Goal: Task Accomplishment & Management: Use online tool/utility

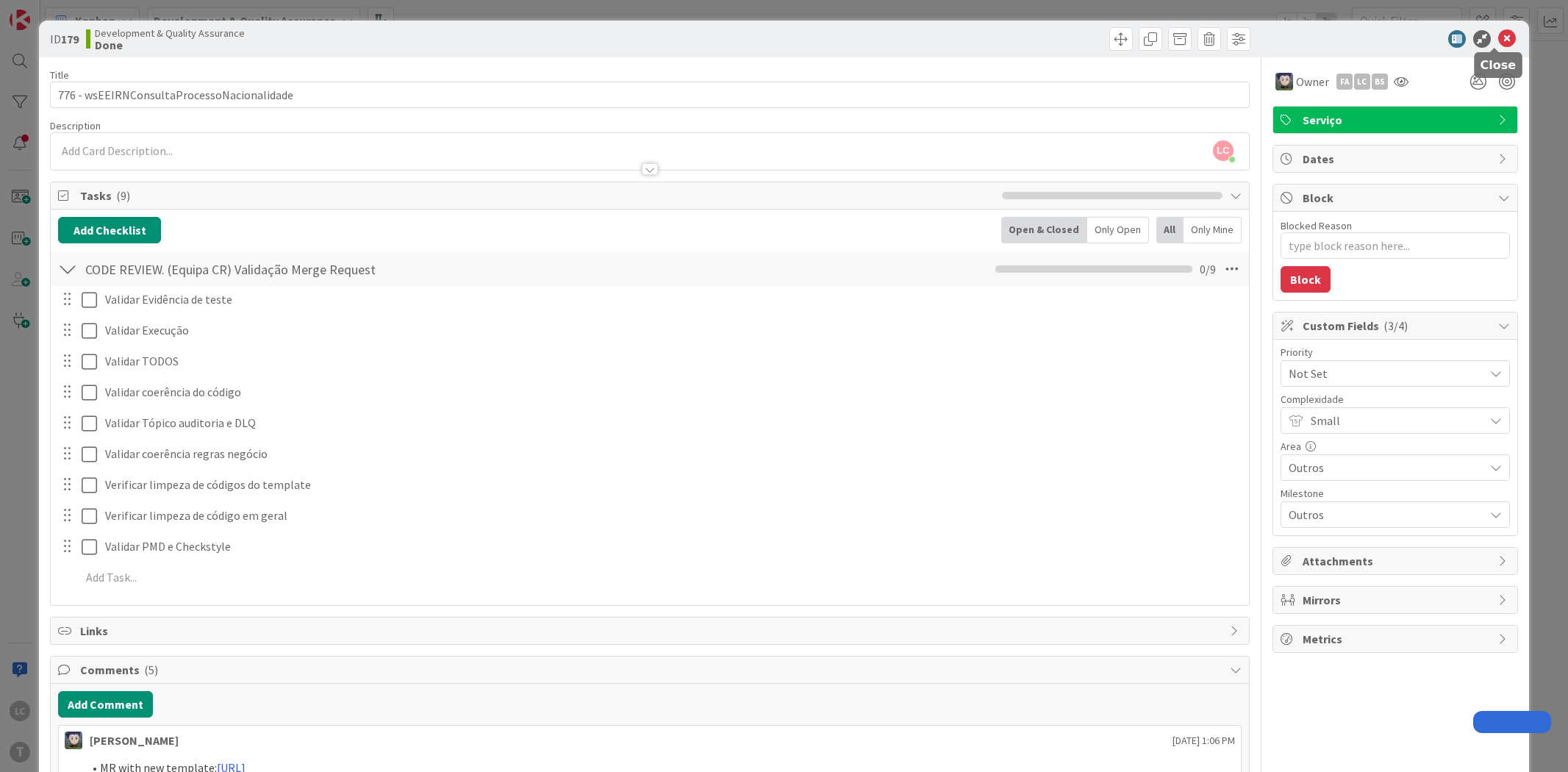
click at [1498, 34] on icon at bounding box center [1507, 38] width 18 height 18
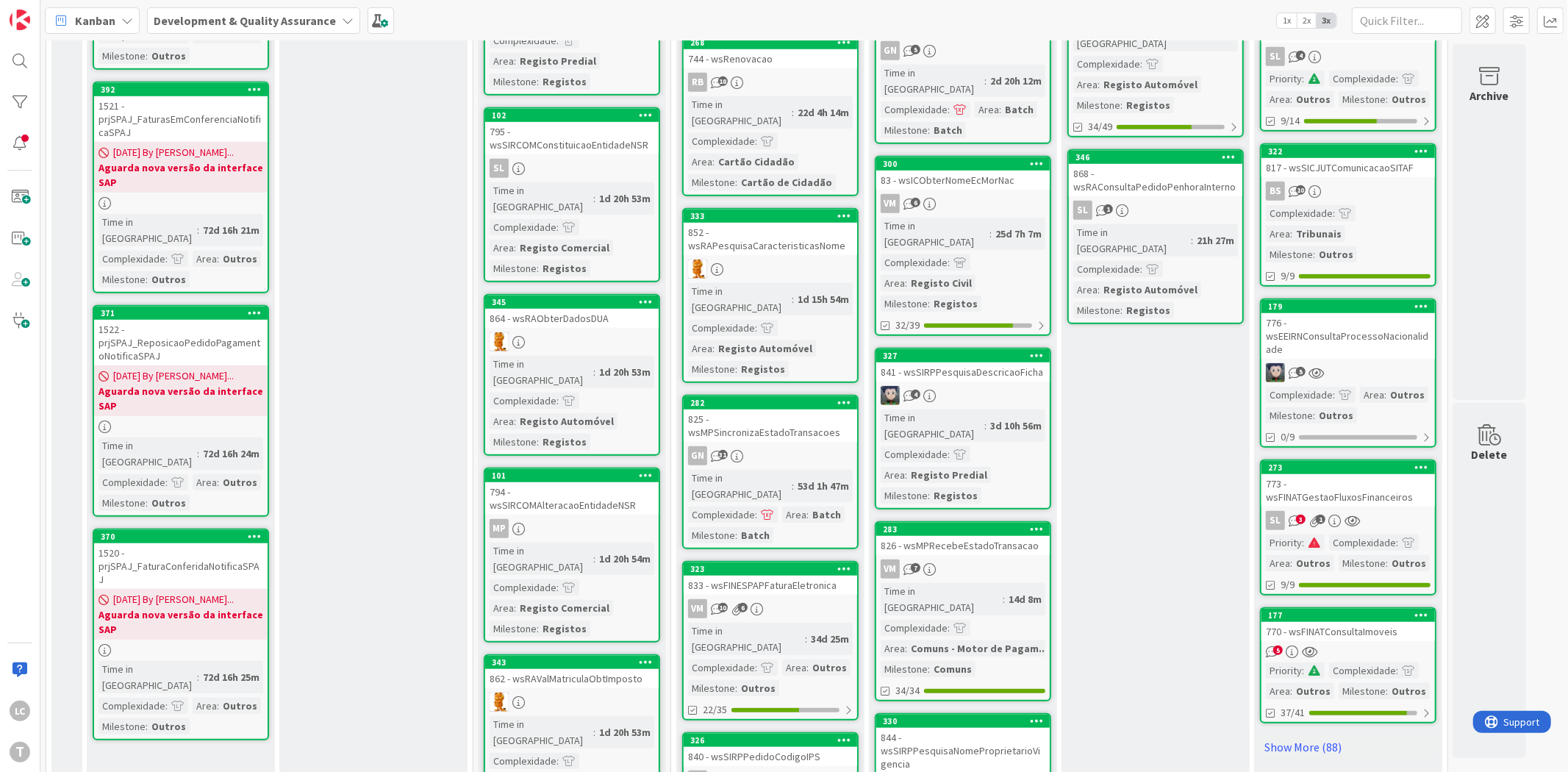
click at [1146, 389] on div "Testing Add Card... 181 778 - wsIRNSIFFRegistarValoresSCAP SL 4 Time in [GEOGRA…" at bounding box center [1156, 186] width 188 height 1935
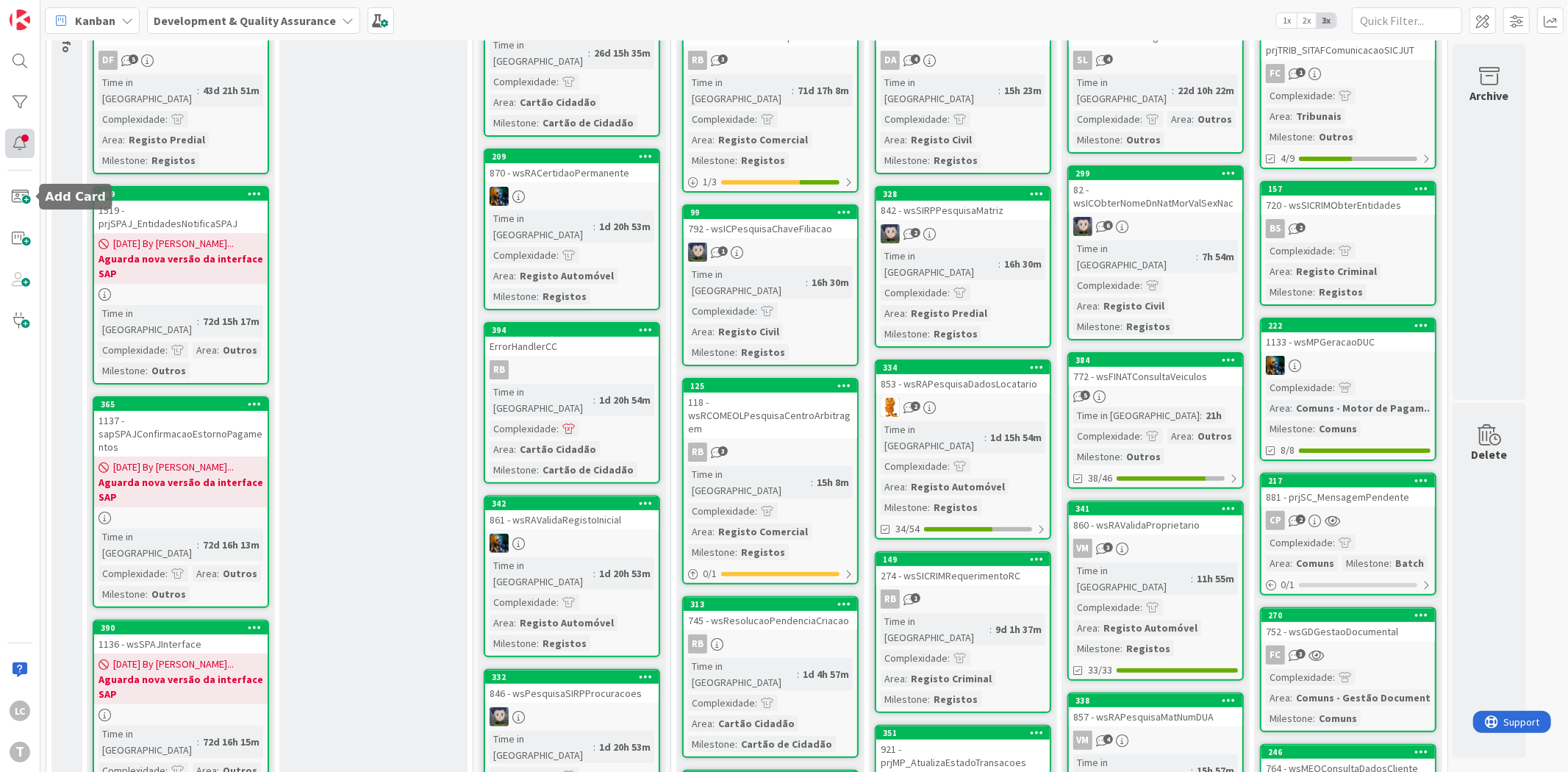
scroll to position [0, 0]
click at [24, 99] on div at bounding box center [20, 102] width 29 height 29
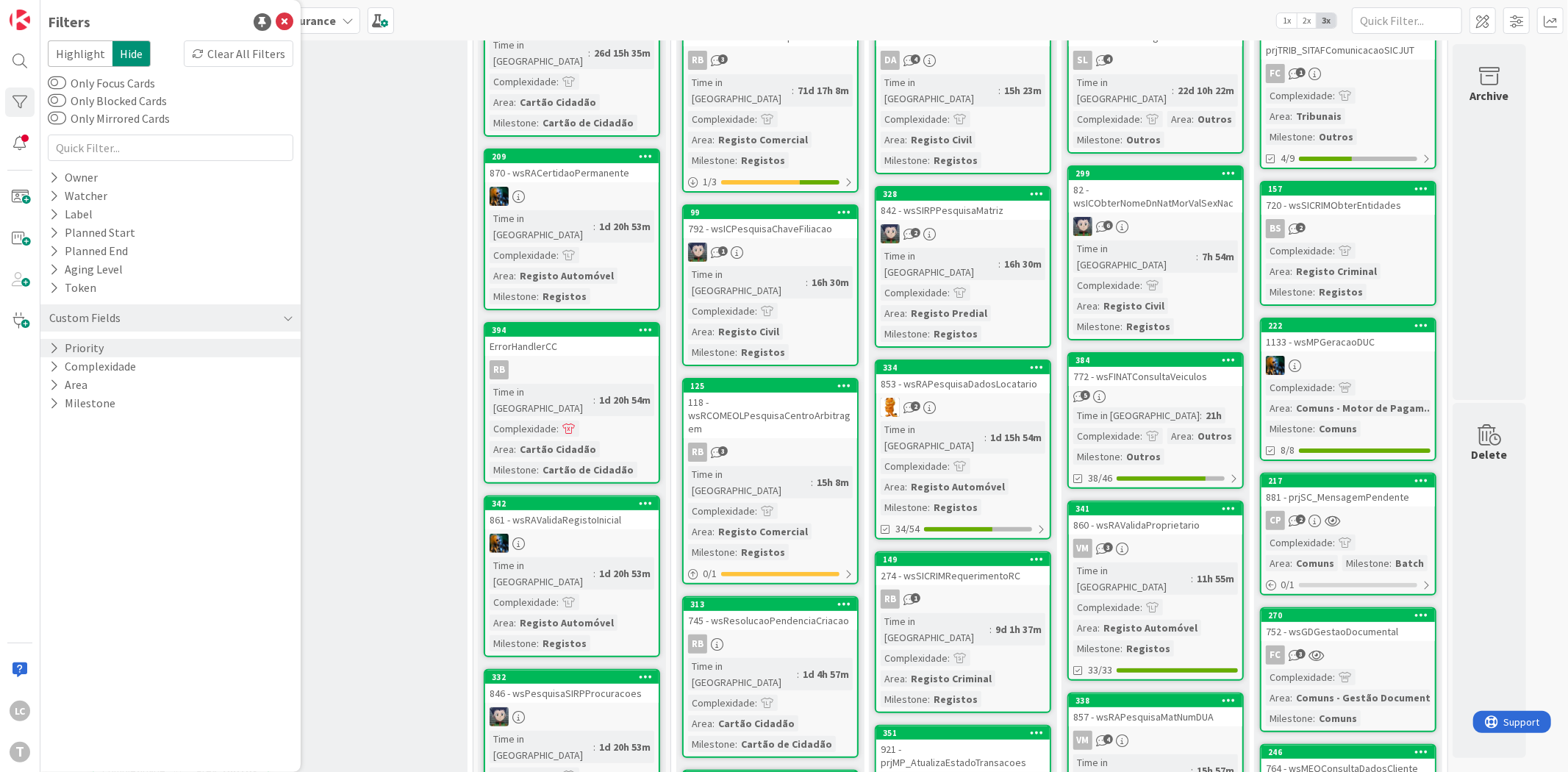
click at [143, 347] on div "Priority" at bounding box center [171, 348] width 260 height 18
click at [54, 368] on icon at bounding box center [56, 370] width 10 height 10
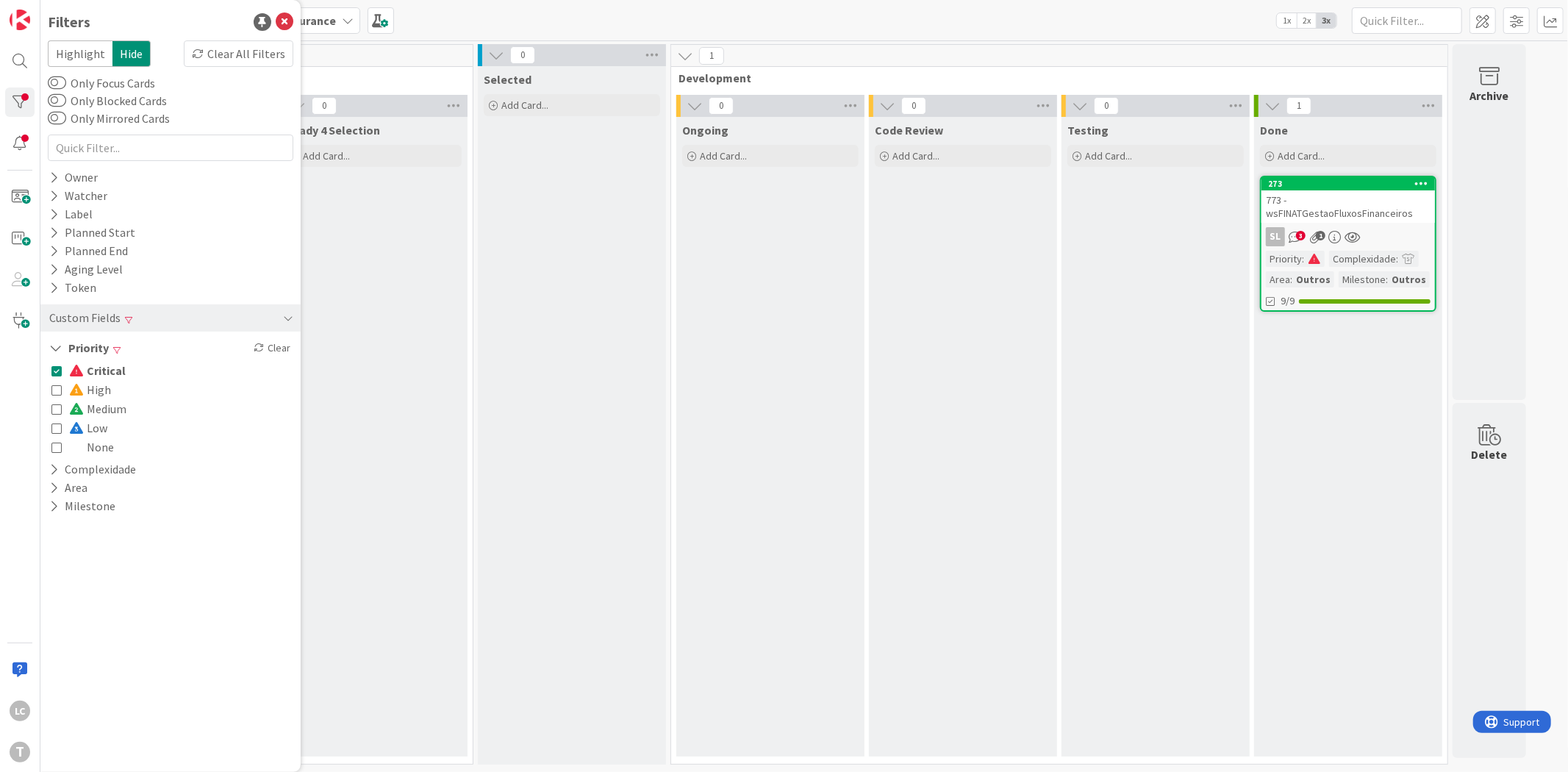
click at [54, 369] on icon at bounding box center [56, 370] width 10 height 10
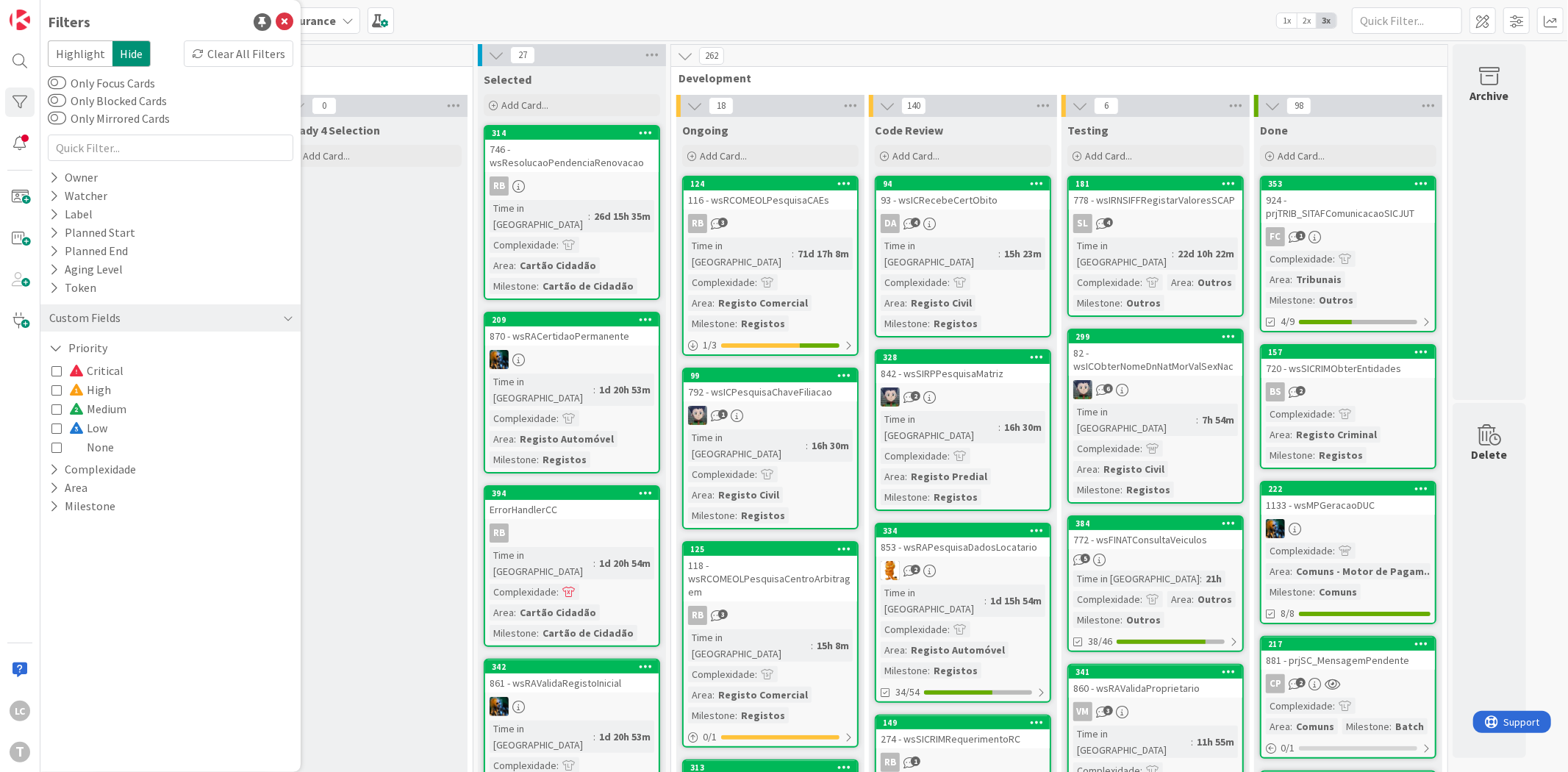
click at [54, 388] on icon at bounding box center [56, 389] width 10 height 10
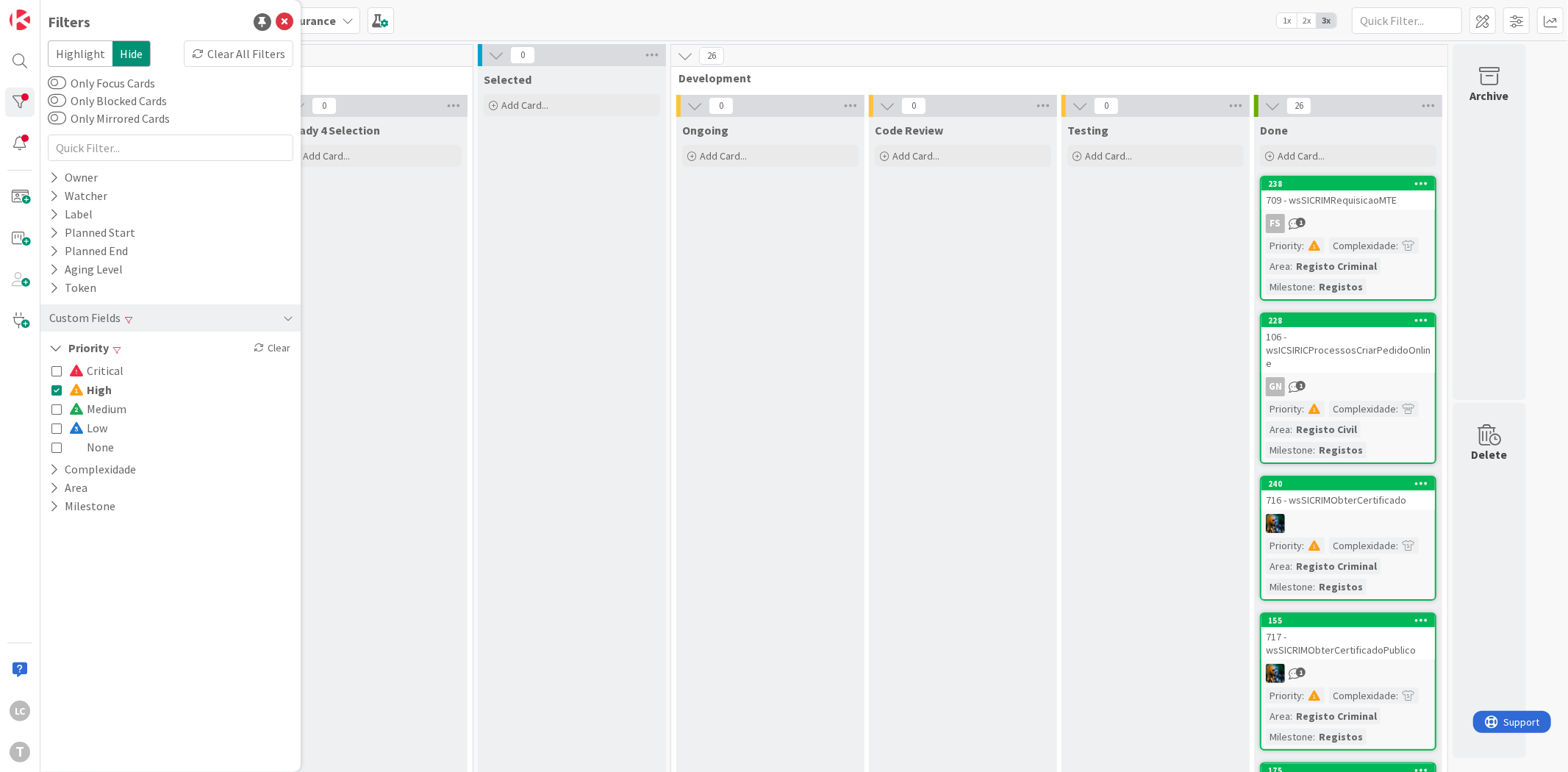
click at [54, 388] on icon at bounding box center [56, 389] width 10 height 10
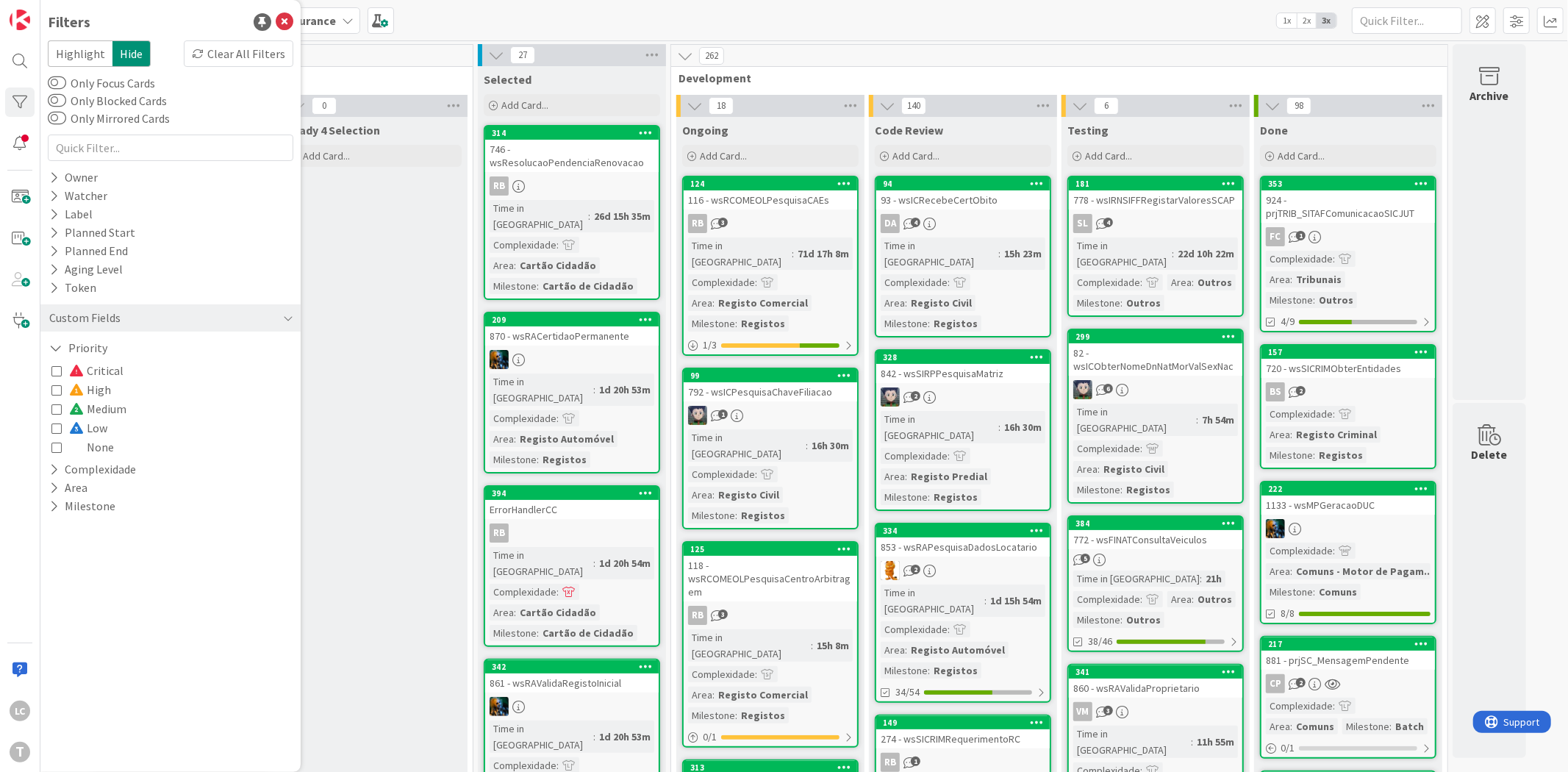
click at [56, 412] on icon at bounding box center [56, 408] width 10 height 10
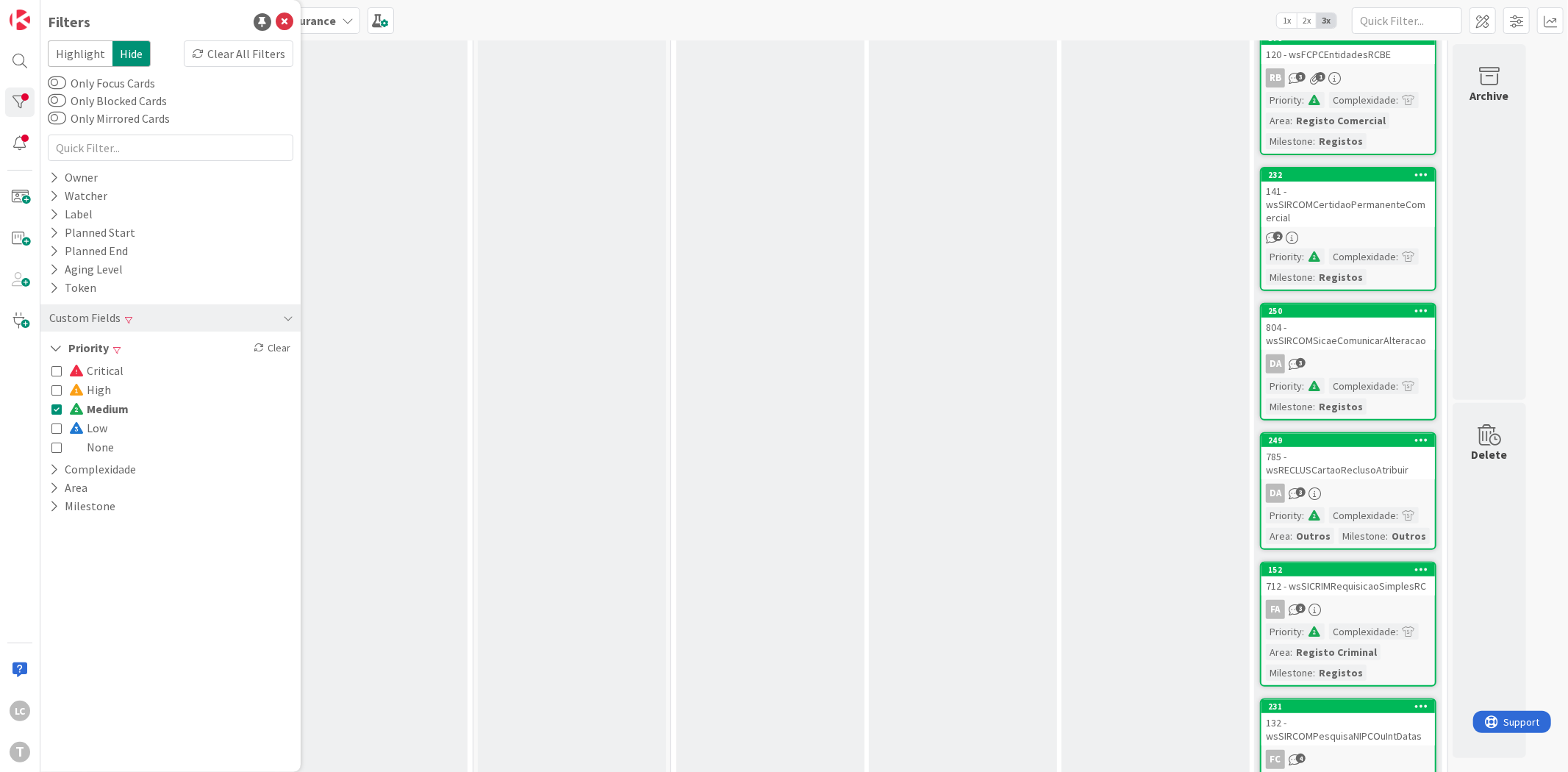
scroll to position [454, 0]
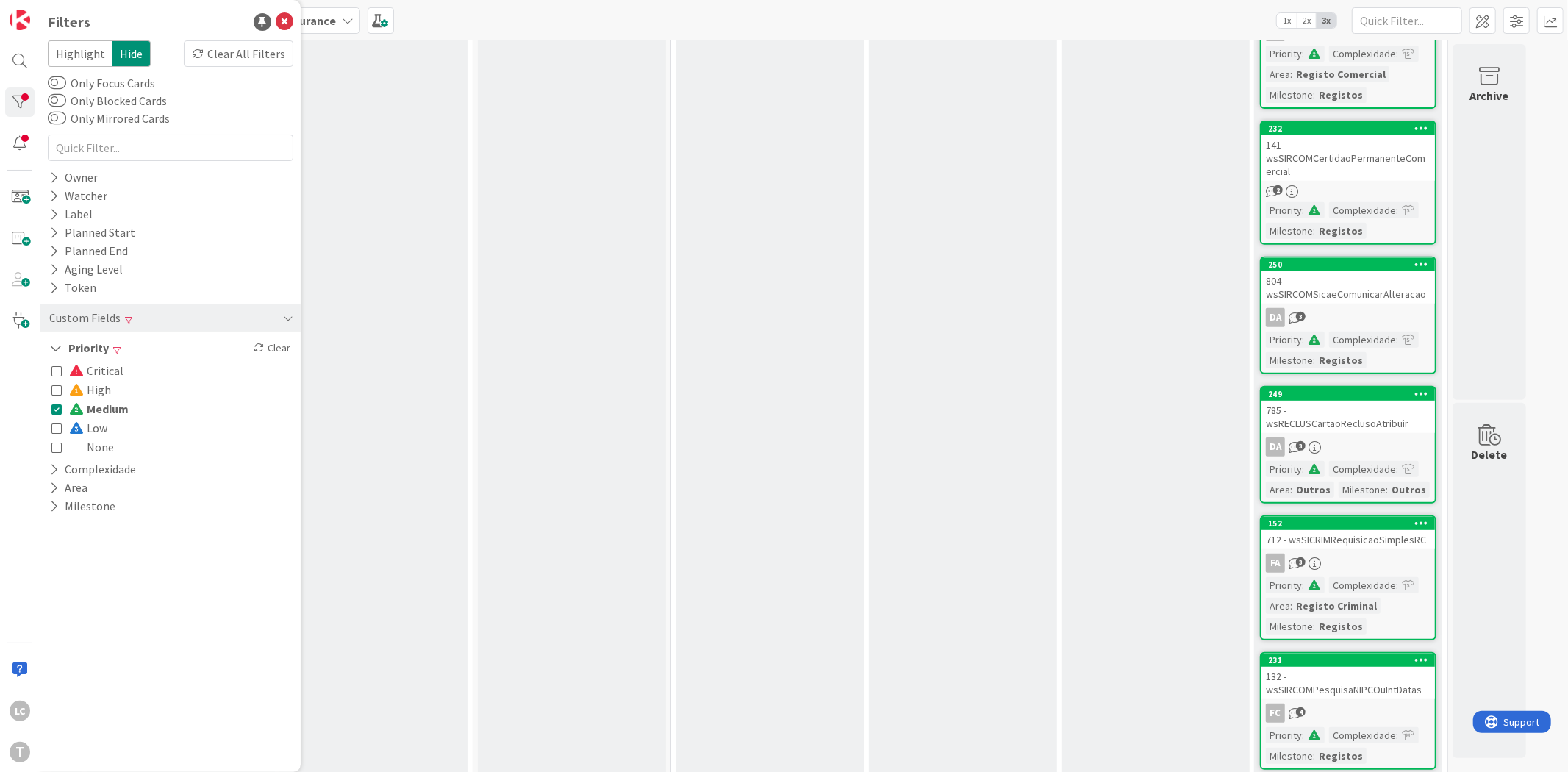
click at [55, 404] on icon at bounding box center [56, 408] width 10 height 10
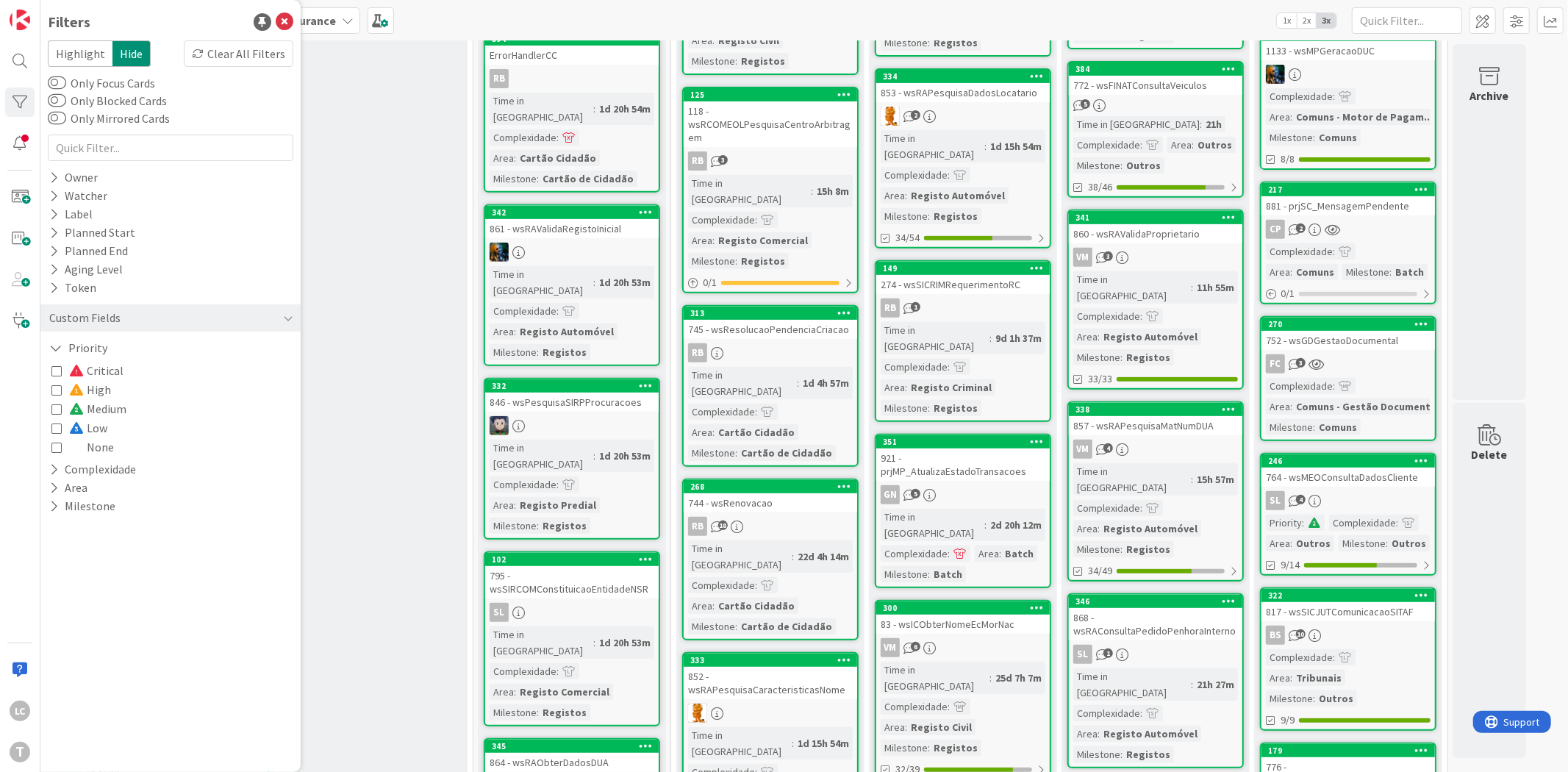
click at [57, 392] on icon at bounding box center [56, 389] width 10 height 10
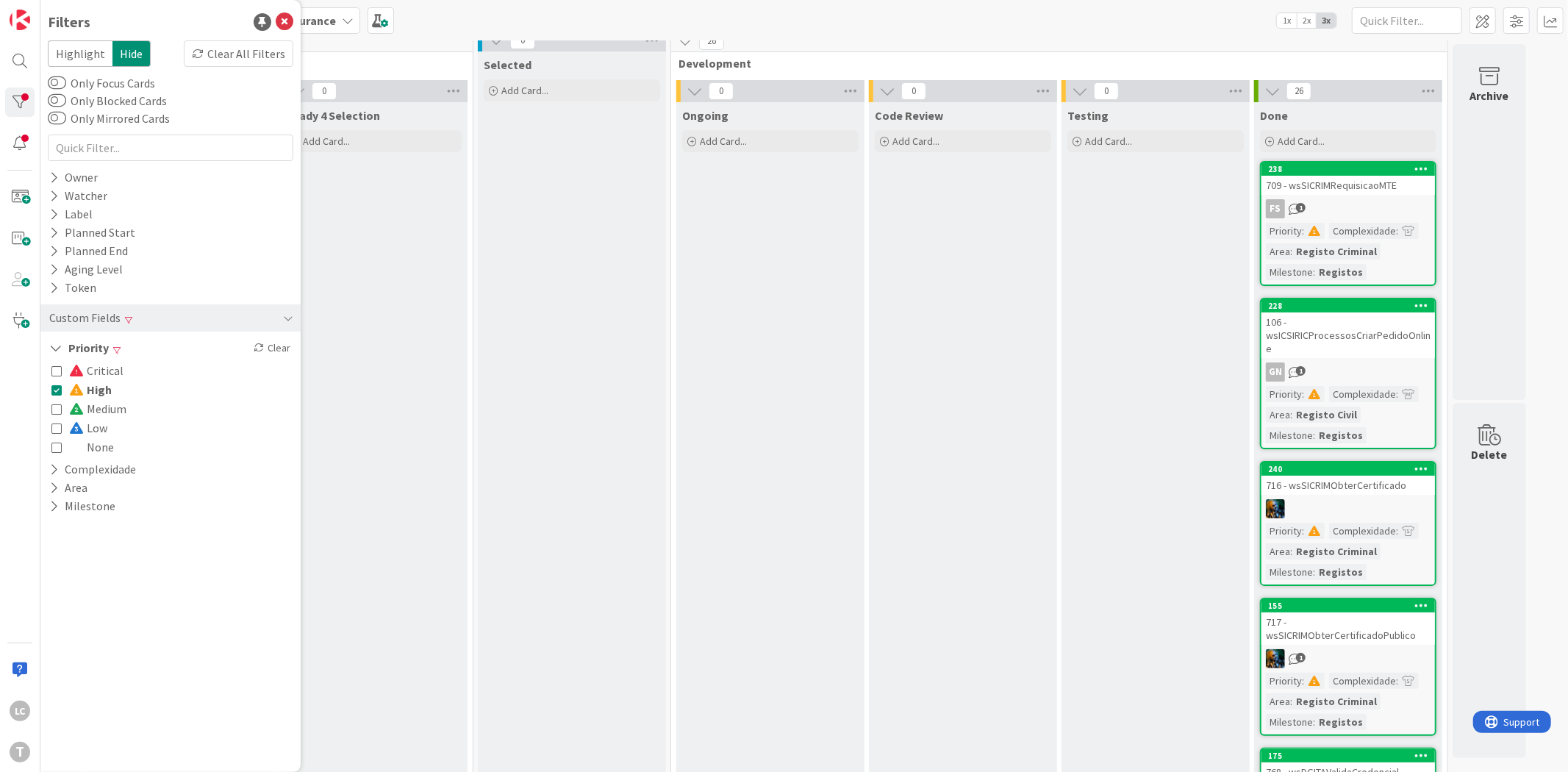
scroll to position [0, 0]
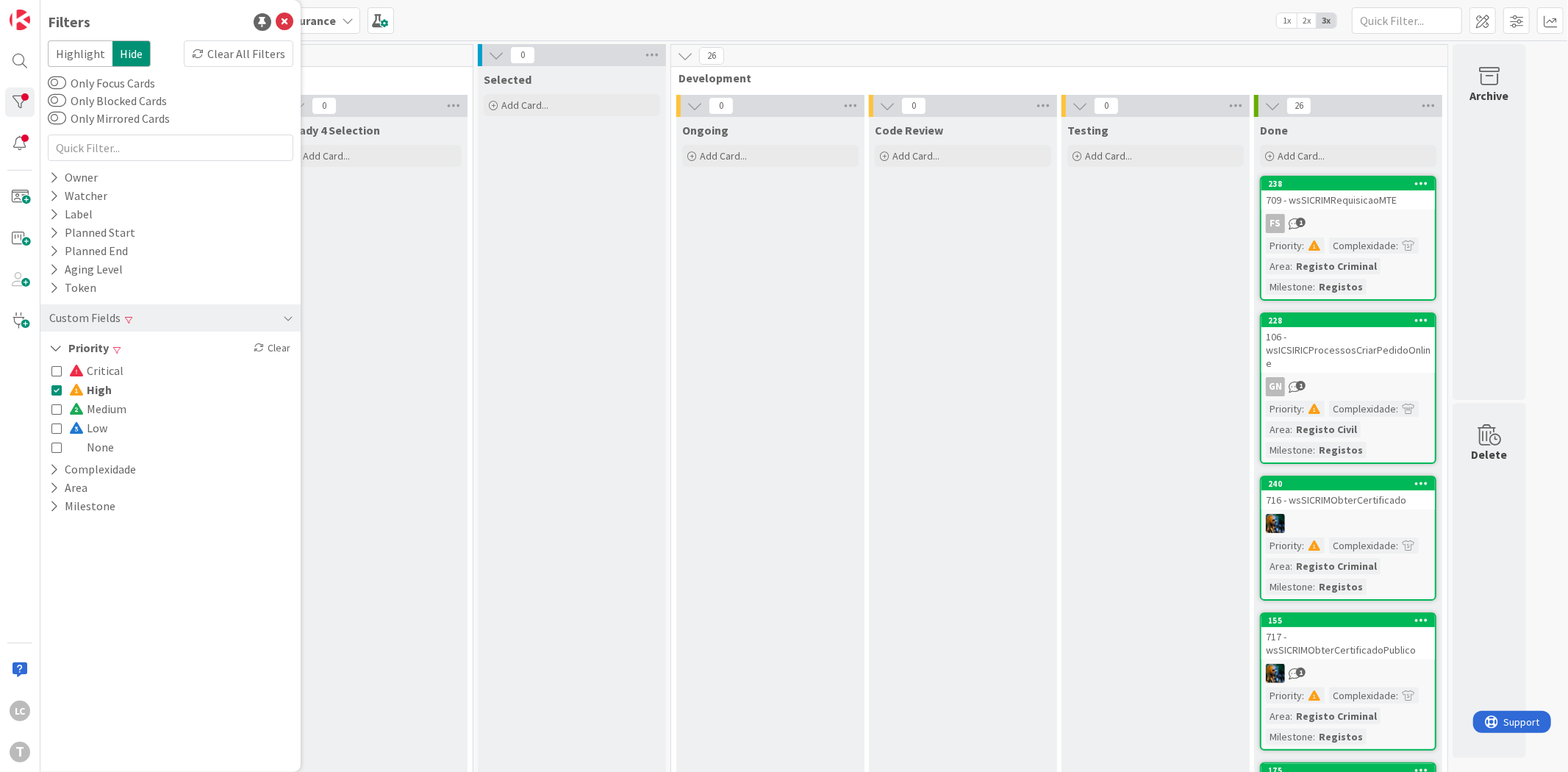
click at [54, 391] on icon at bounding box center [56, 389] width 10 height 10
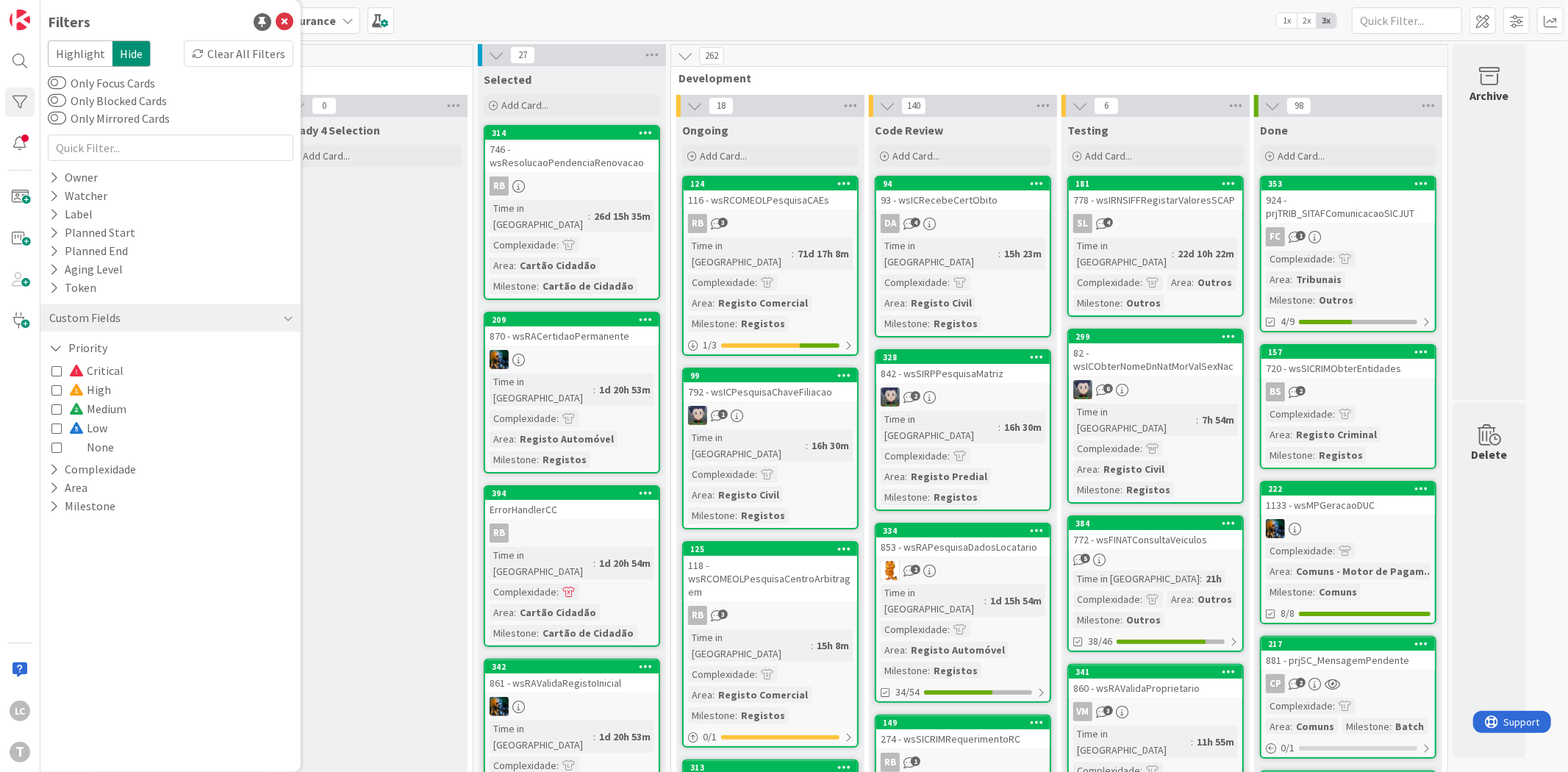
click at [56, 434] on button "Low" at bounding box center [79, 428] width 56 height 19
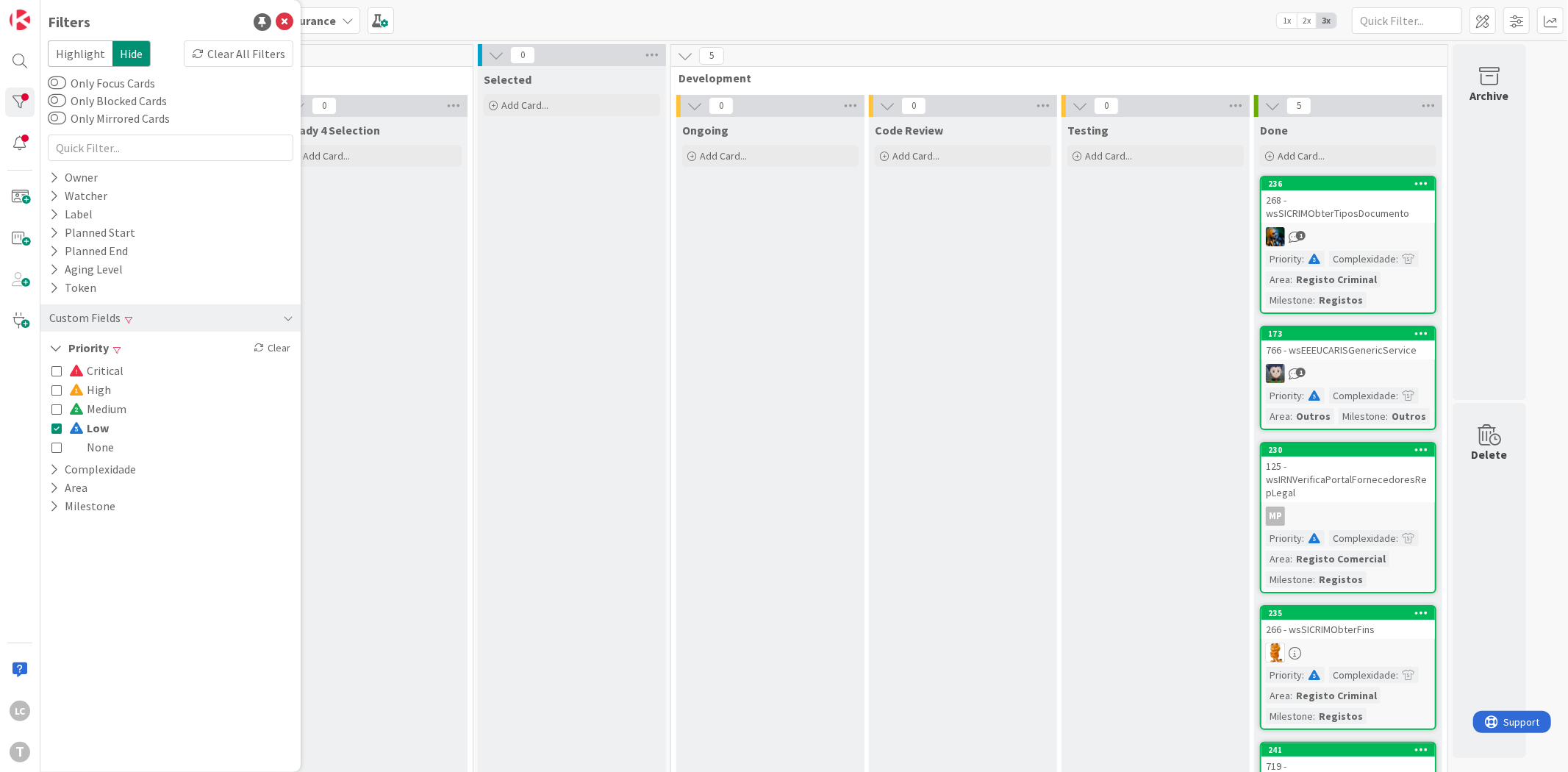
click at [56, 430] on icon at bounding box center [56, 427] width 10 height 10
